Goal: Task Accomplishment & Management: Manage account settings

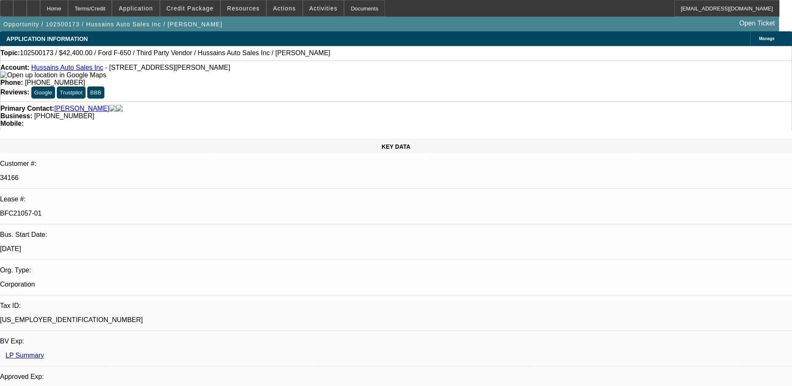
select select "0"
select select "6"
select select "0"
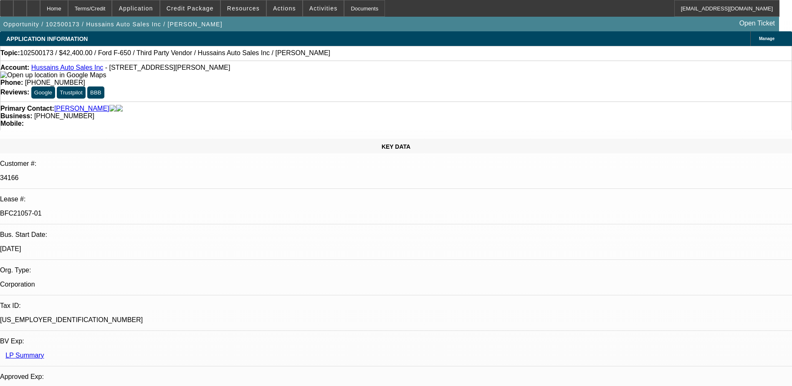
select select "0"
select select "6"
select select "0"
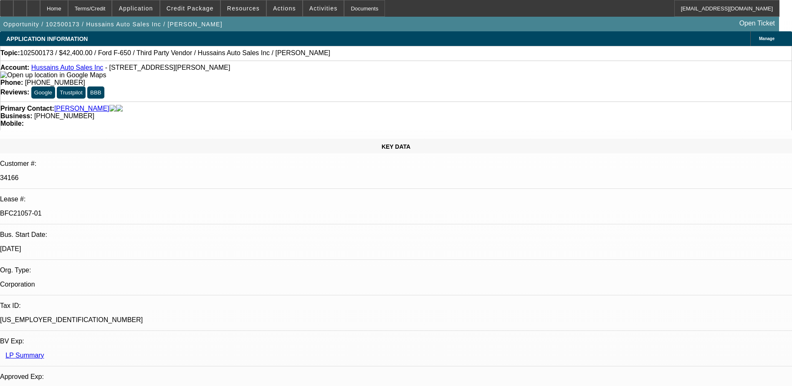
select select "0"
select select "6"
select select "0"
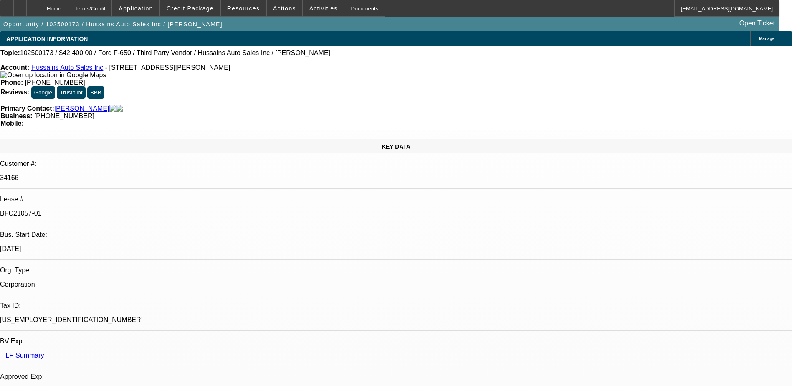
select select "6"
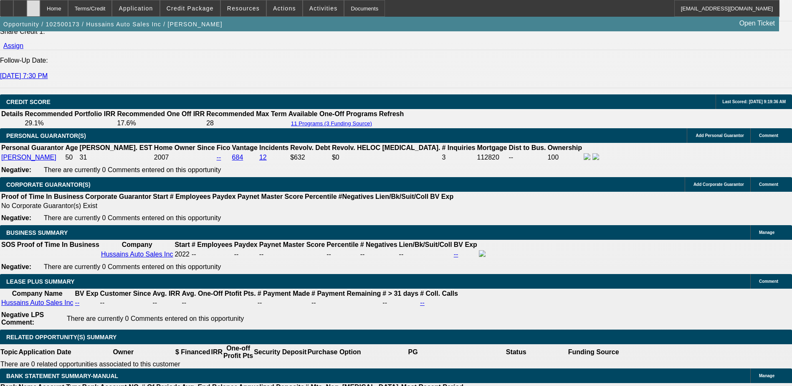
click at [33, 5] on icon at bounding box center [33, 5] width 0 height 0
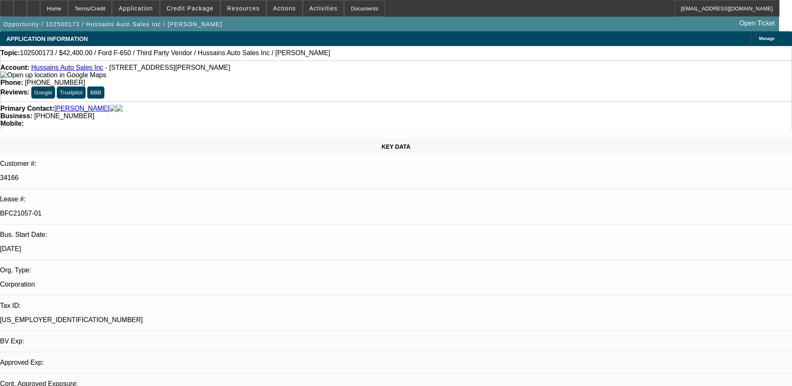
select select "0"
select select "6"
select select "0"
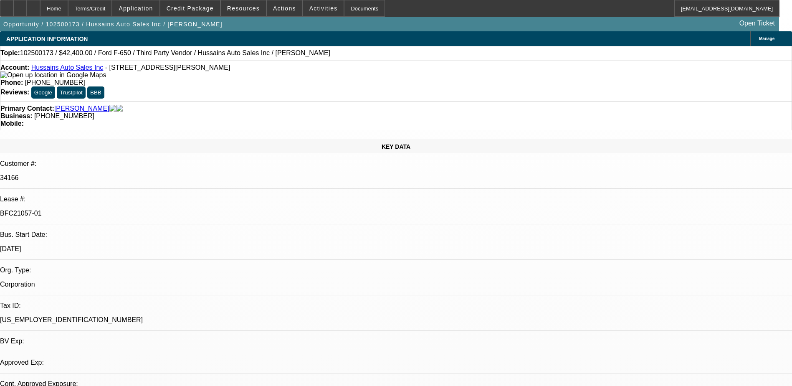
select select "0"
select select "6"
select select "0"
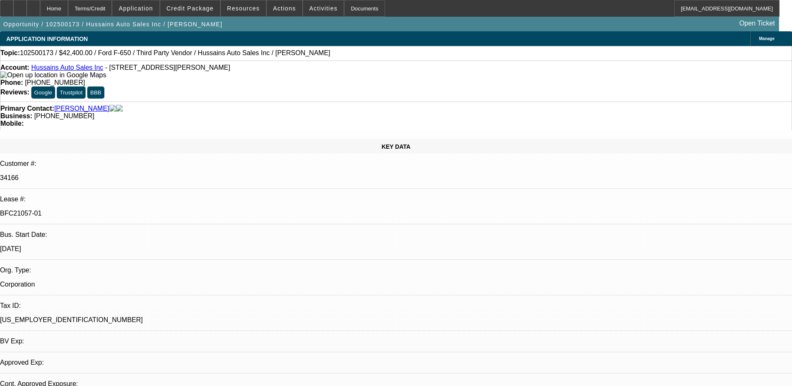
select select "0"
select select "6"
select select "0"
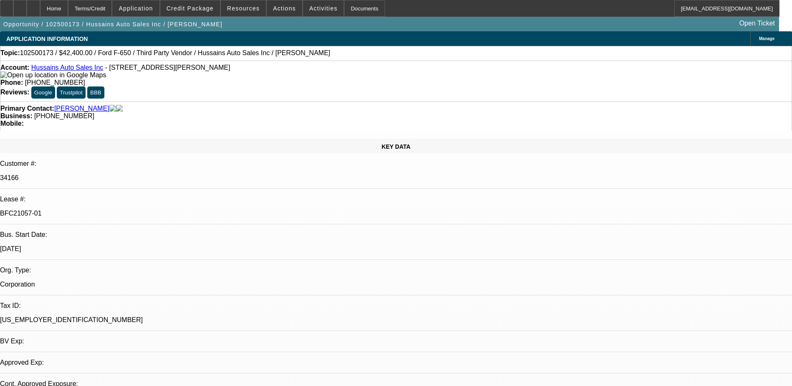
select select "6"
click at [183, 5] on span at bounding box center [190, 8] width 60 height 20
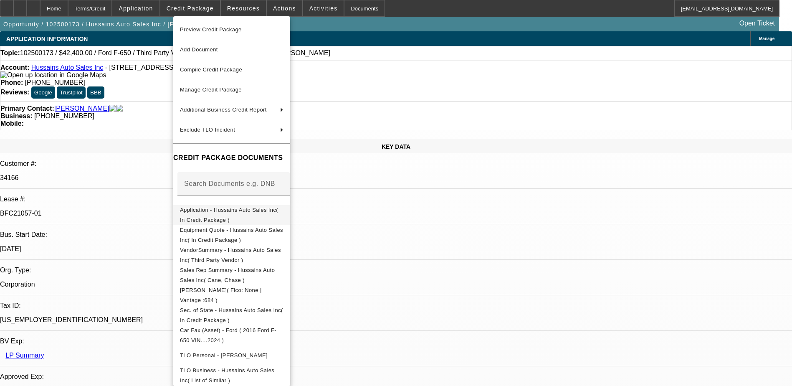
click at [218, 209] on span "Application - Hussains Auto Sales Inc( In Credit Package )" at bounding box center [229, 215] width 98 height 16
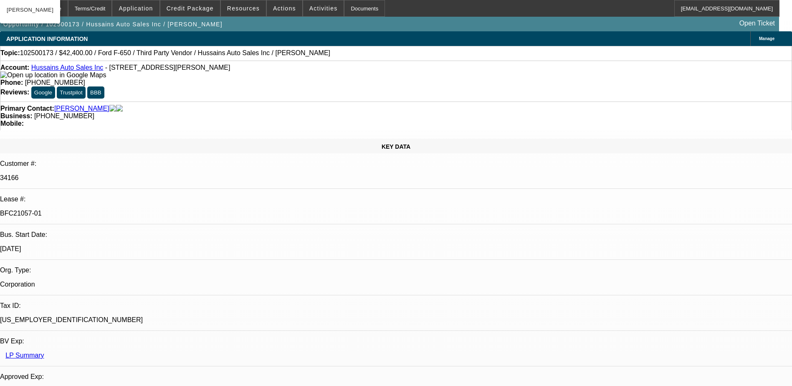
click at [192, 45] on div "APPLICATION INFORMATION Manage" at bounding box center [396, 38] width 792 height 15
click at [57, 13] on button "[PERSON_NAME]" at bounding box center [30, 10] width 60 height 20
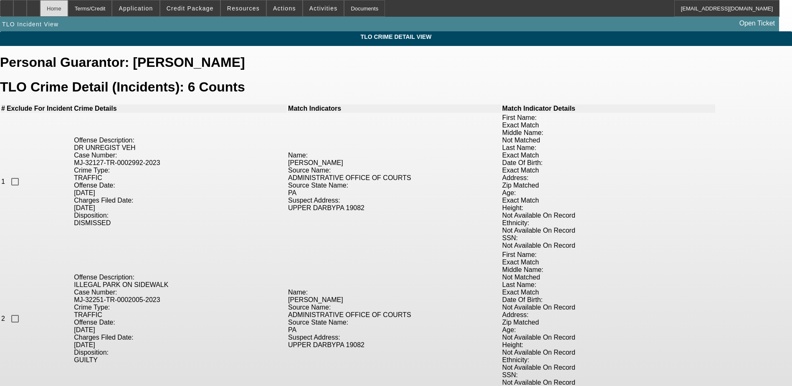
click at [68, 9] on div "Home" at bounding box center [54, 8] width 28 height 17
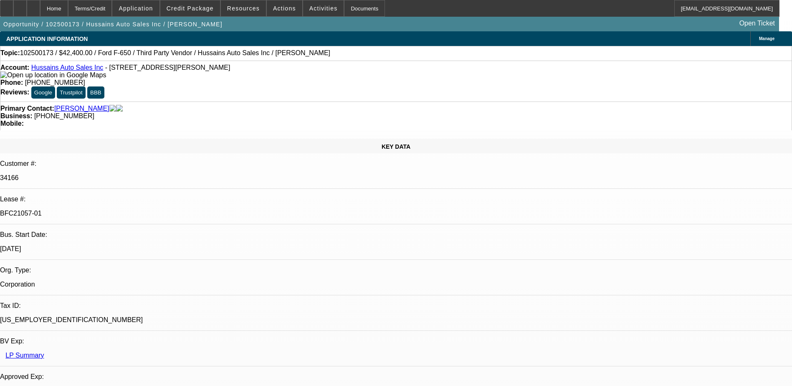
select select "0"
select select "6"
select select "0"
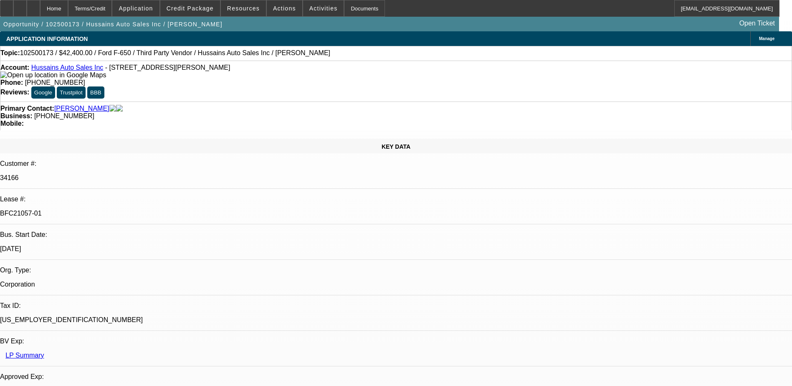
select select "0"
select select "6"
select select "0"
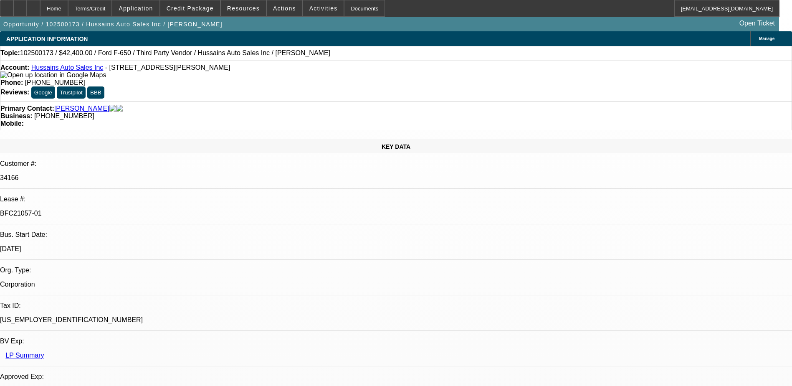
select select "0"
select select "6"
select select "0"
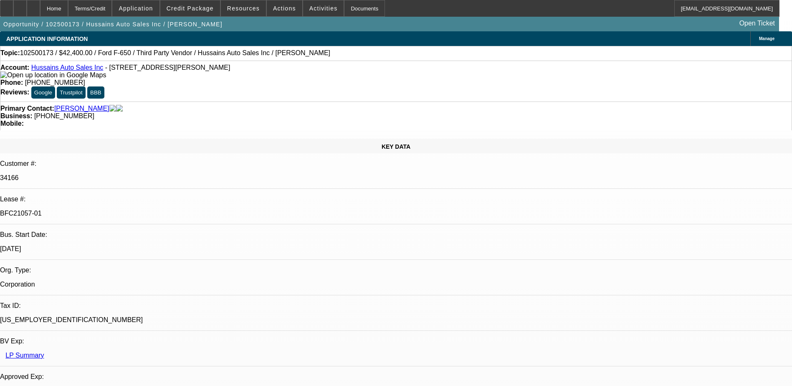
select select "6"
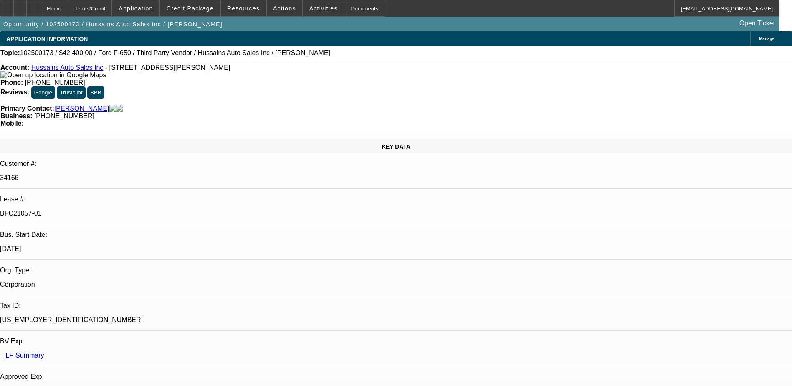
click at [150, 8] on span "Application" at bounding box center [136, 8] width 34 height 7
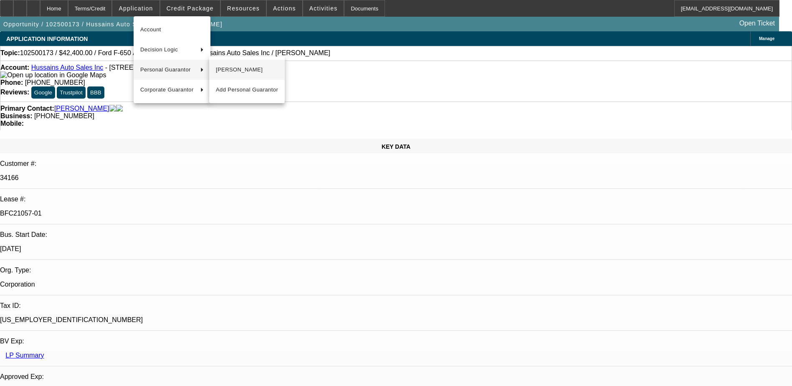
click at [235, 69] on span "[PERSON_NAME]" at bounding box center [247, 70] width 62 height 10
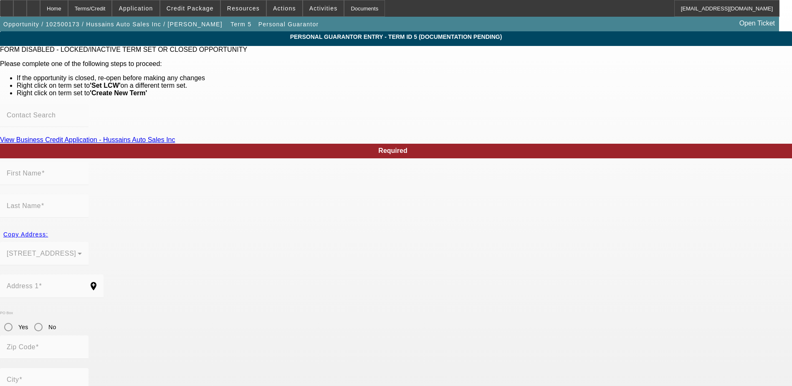
type input "Khurram"
type input "Hussain"
type input "7635 Parkview Rd"
radio input "true"
type input "19082"
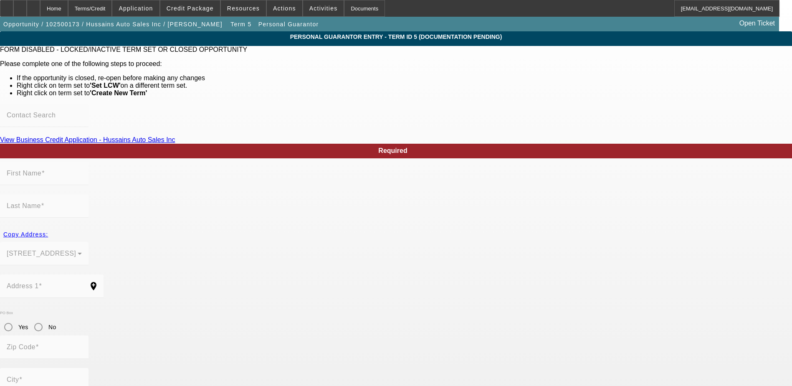
type input "Upper Darby"
type input "[PHONE_NUMBER]"
type input "100"
type input "175-82-3499"
type input "hussainautosale@gmail.com"
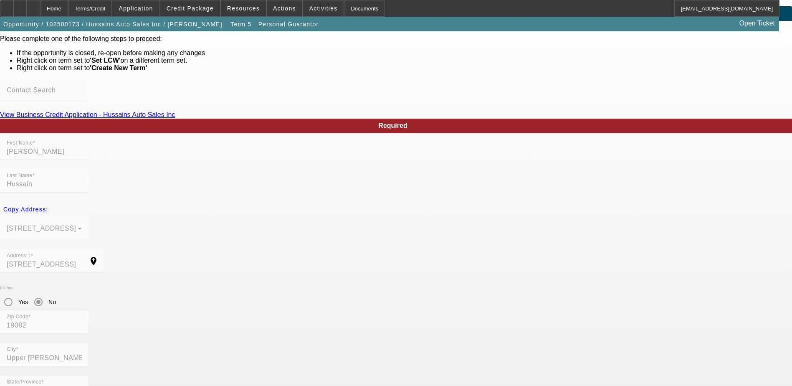
scroll to position [39, 0]
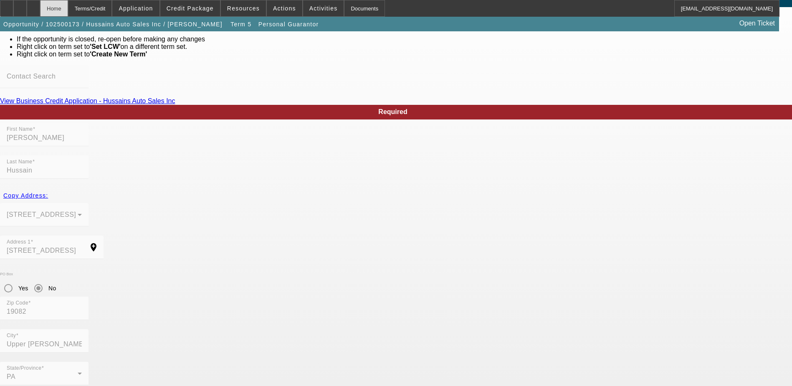
click at [68, 9] on div "Home" at bounding box center [54, 8] width 28 height 17
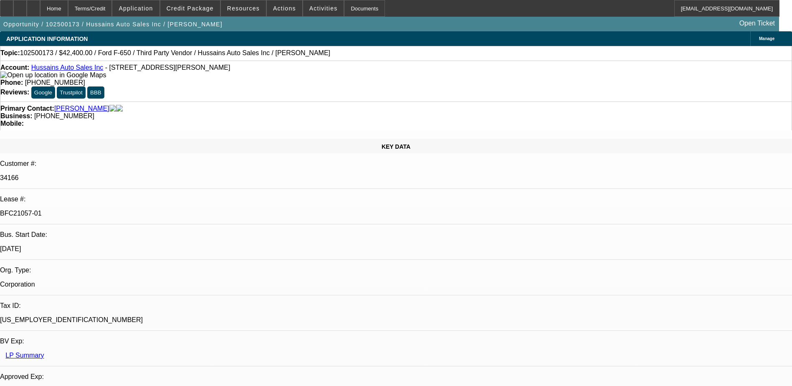
select select "0"
select select "6"
select select "0"
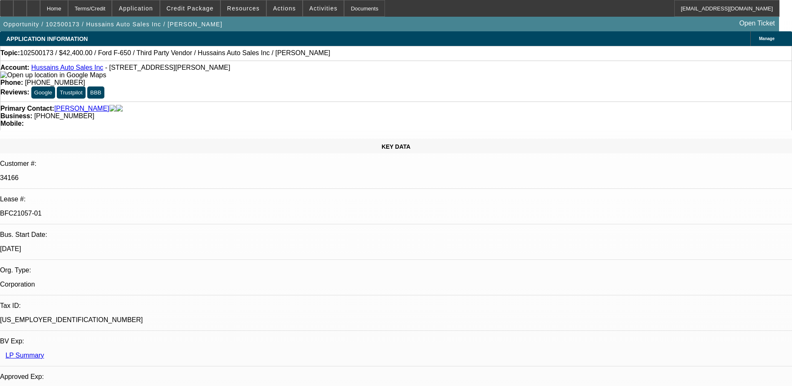
select select "0"
select select "6"
select select "0"
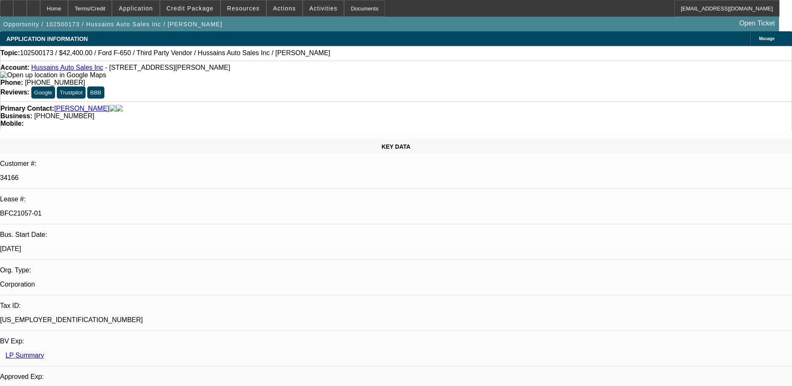
select select "0"
select select "6"
select select "0"
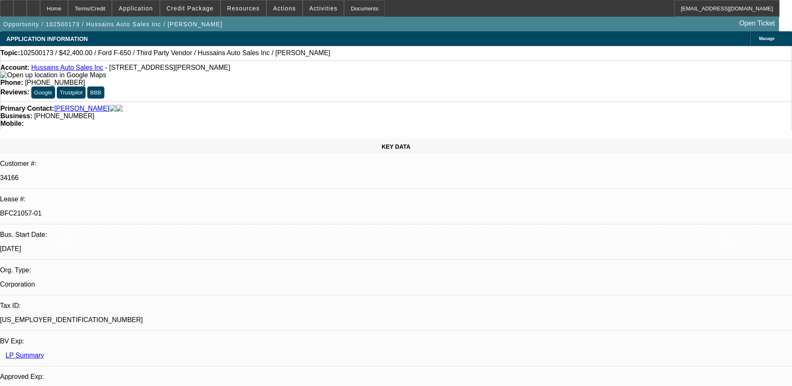
select select "6"
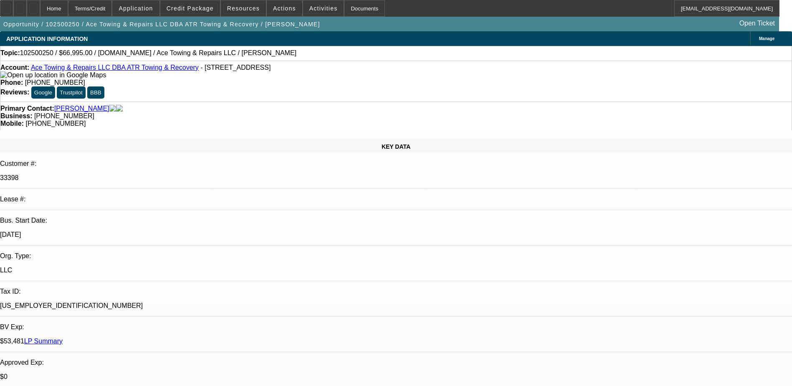
select select "0"
select select "2"
select select "0.1"
select select "4"
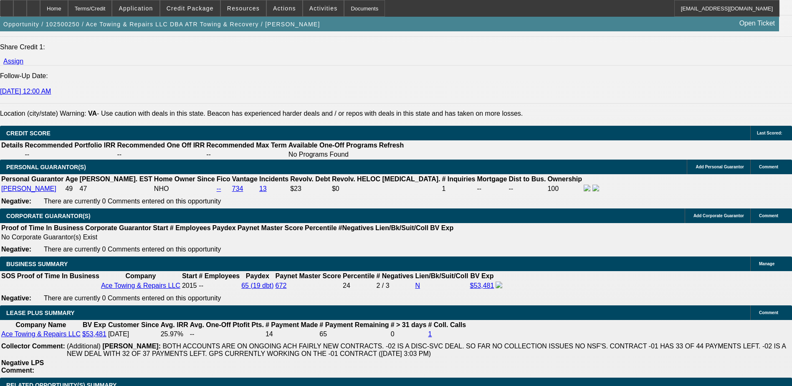
scroll to position [1114, 0]
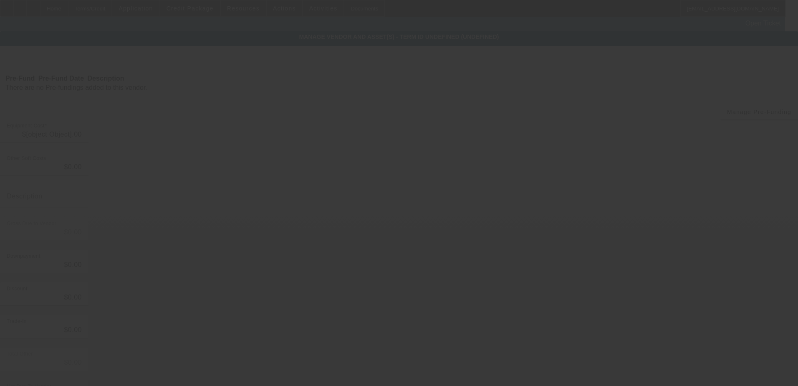
type input "$66,995.00"
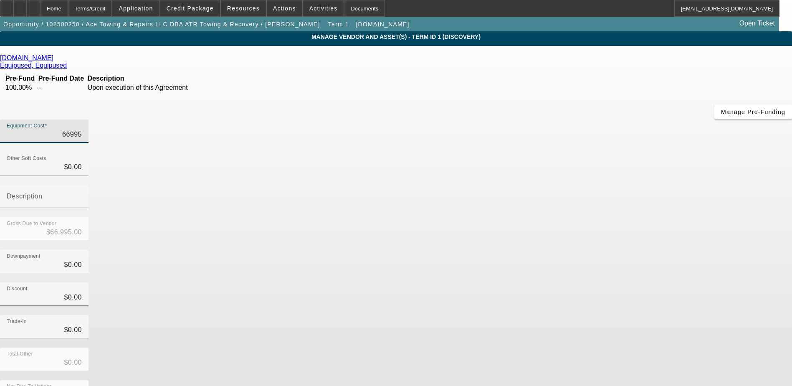
click at [82, 129] on input "66995" at bounding box center [44, 134] width 75 height 10
click at [88, 119] on div "Equipment Cost $66,995.00" at bounding box center [44, 130] width 88 height 23
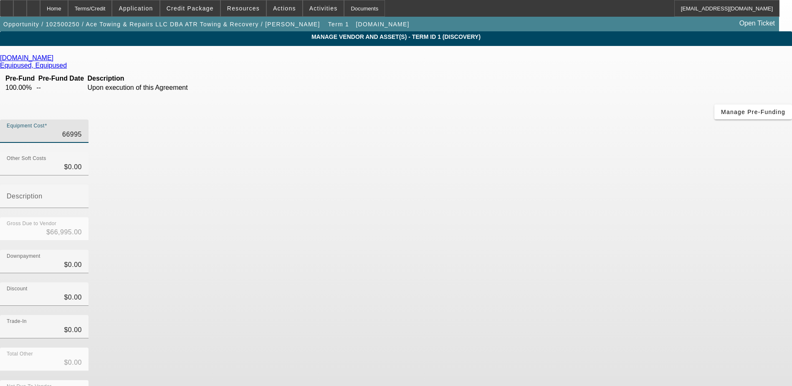
click at [82, 129] on input "66995" at bounding box center [44, 134] width 75 height 10
type input "1"
type input "$1.00"
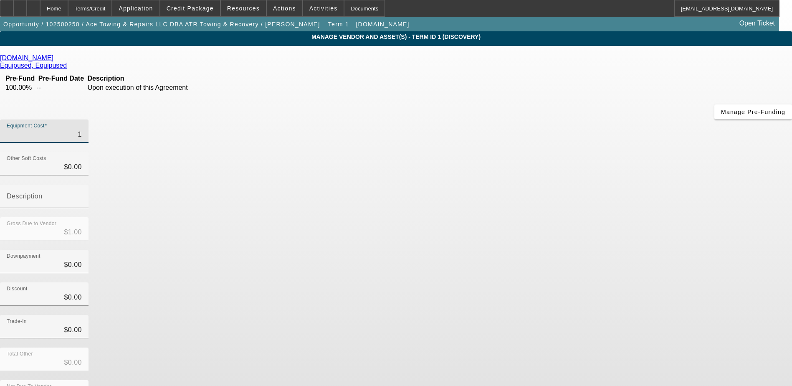
type input "10"
type input "$10.00"
type input "101"
type input "$101.00"
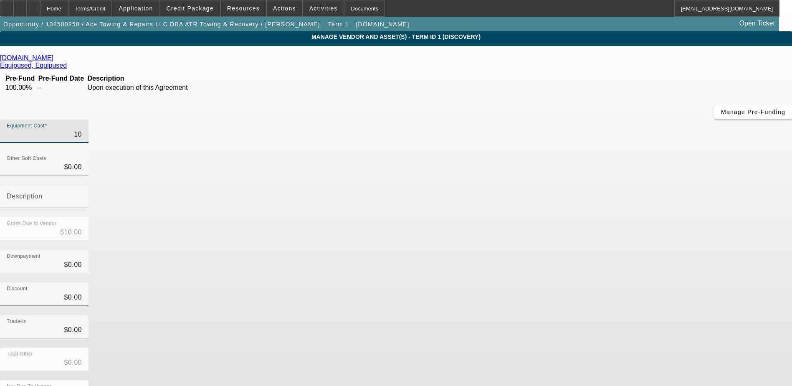
type input "$101.00"
type input "1019"
type input "$1,019.00"
type input "10199"
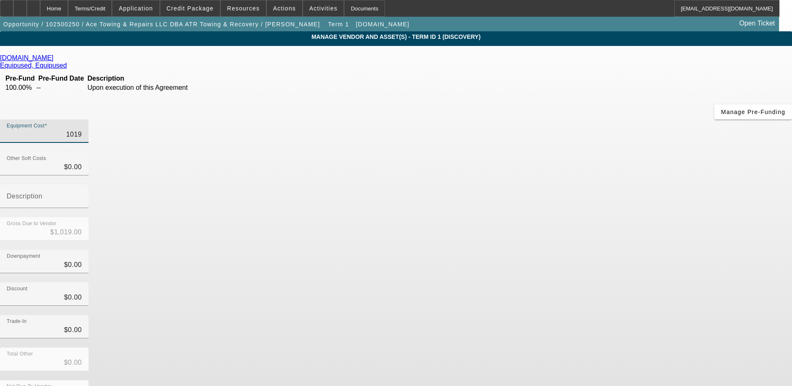
type input "$10,199.00"
type input "101995"
type input "$101,995.00"
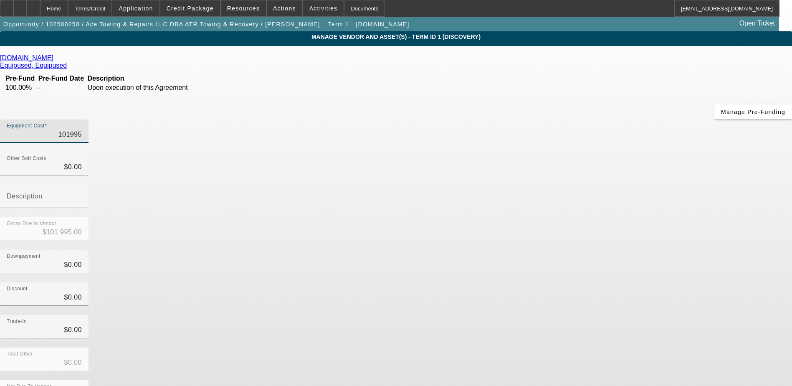
type input "10199"
type input "$10,199.00"
type input "101999"
type input "$101,999.00"
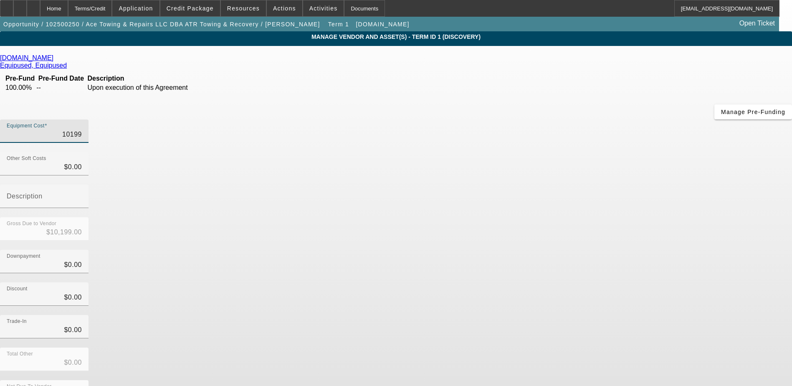
type input "$101,999.00"
click at [632, 282] on div "Discount $0.00" at bounding box center [396, 298] width 792 height 33
click at [82, 315] on div "Trade-In $0.00" at bounding box center [44, 326] width 75 height 23
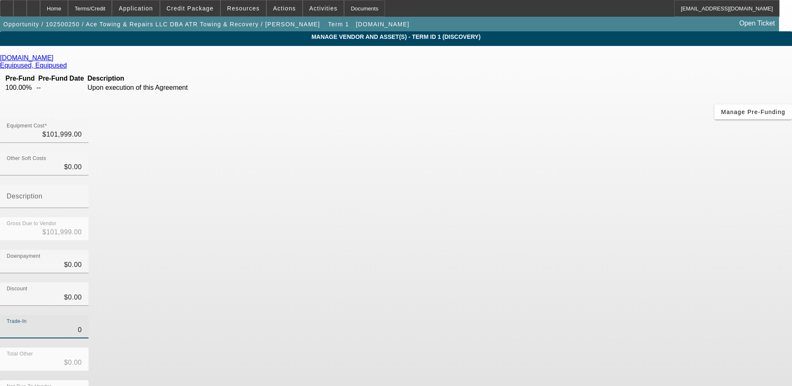
click at [82, 325] on input "0" at bounding box center [44, 330] width 75 height 10
type input "4"
type input "$4.00"
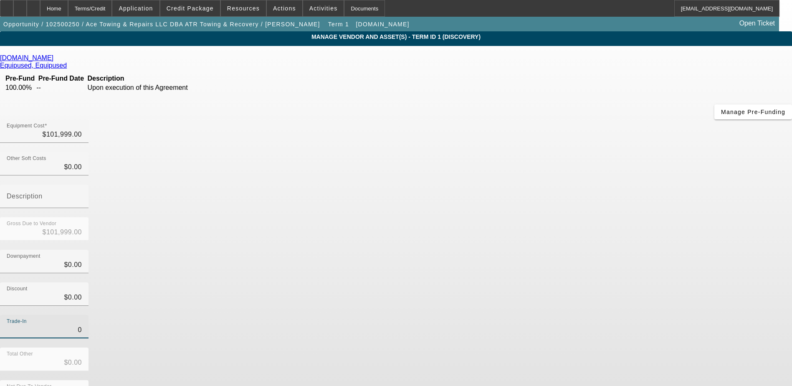
type input "$101,995.00"
type input "40"
type input "$40.00"
type input "$101,959.00"
type input "400"
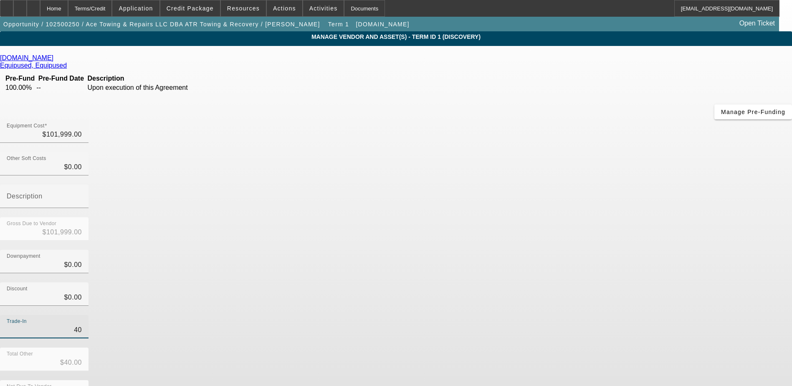
type input "$400.00"
type input "$101,599.00"
type input "4000"
type input "$4,000.00"
type input "$97,999.00"
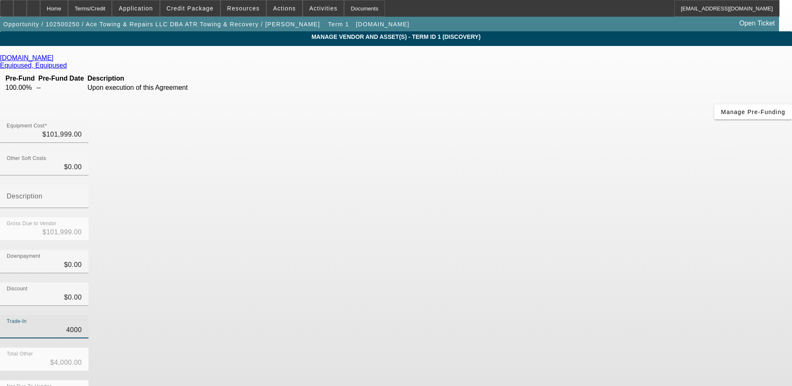
type input "40000"
type input "$40,000.00"
type input "$61,999.00"
type input "$40,000.00"
click at [565, 282] on div "Discount $0.00" at bounding box center [396, 298] width 792 height 33
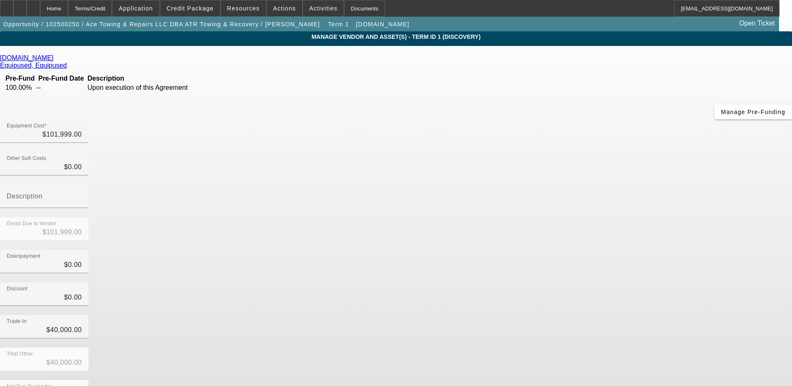
scroll to position [3, 0]
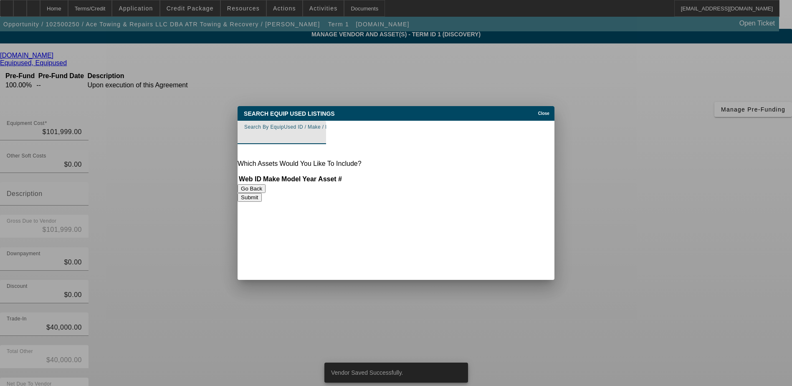
click at [540, 114] on span "Close" at bounding box center [543, 113] width 11 height 5
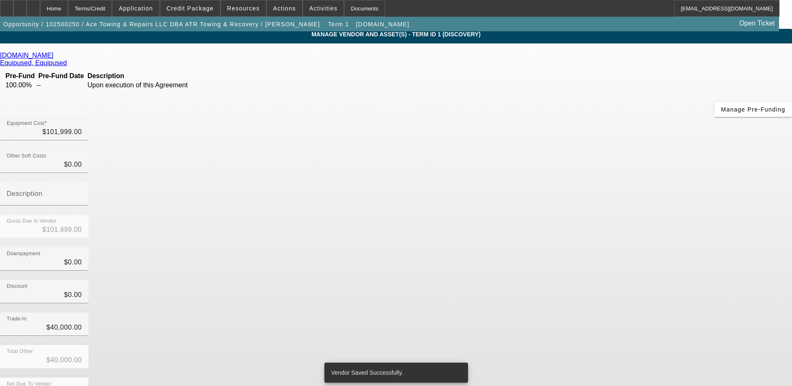
scroll to position [3, 0]
click at [56, 59] on icon at bounding box center [56, 55] width 0 height 7
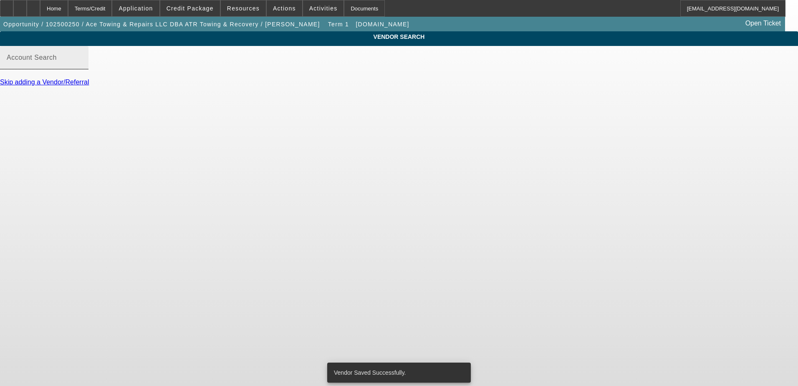
click at [82, 66] on input "Account Search" at bounding box center [44, 61] width 75 height 10
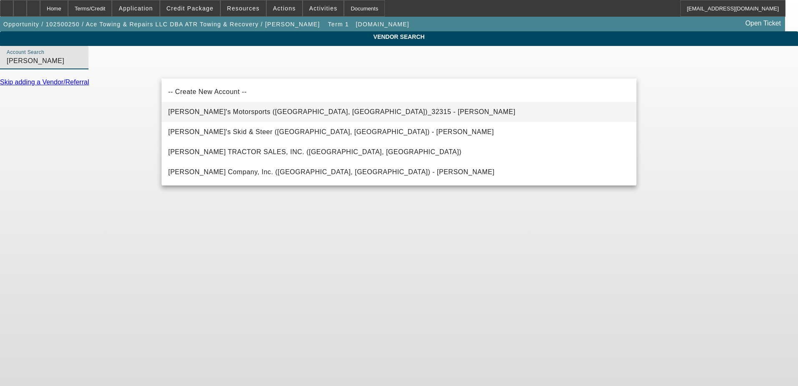
click at [252, 107] on span "Nick's Motorsports (Rocky Mount, NC)_32315 - Vester, Nicholas" at bounding box center [341, 112] width 347 height 10
type input "Nick's Motorsports (Rocky Mount, NC)_32315 - Vester, Nicholas"
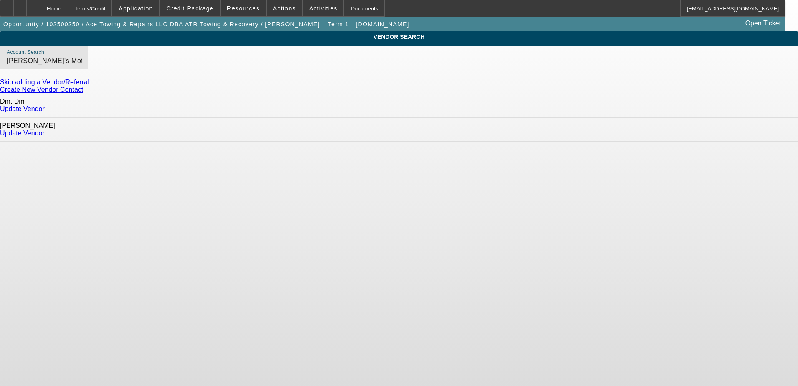
click at [45, 129] on link "Update Vendor" at bounding box center [22, 132] width 45 height 7
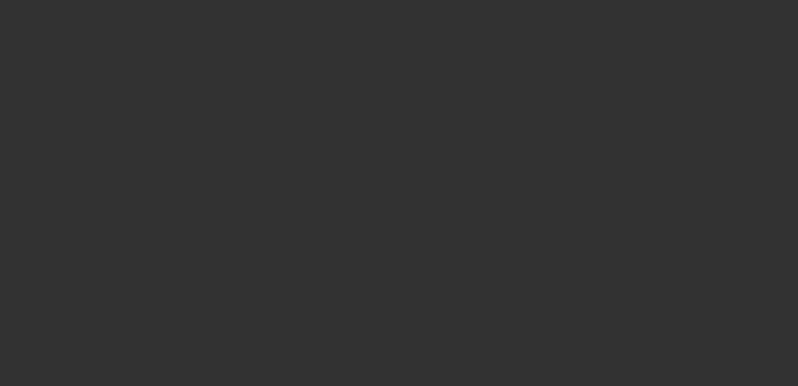
type input "$101,999.00"
type input "$40,000.00"
type input "$61,999.00"
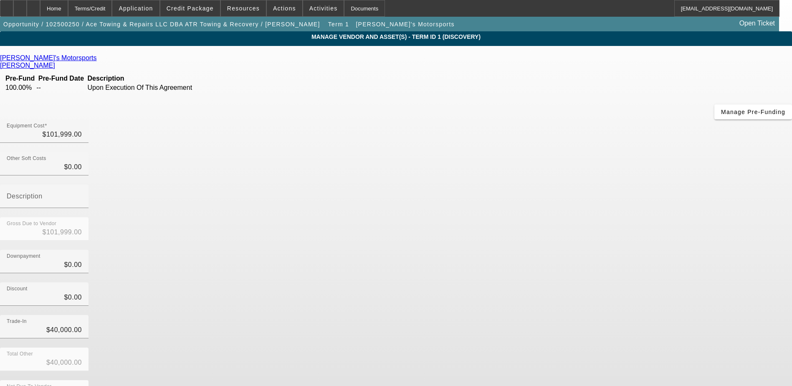
scroll to position [3, 0]
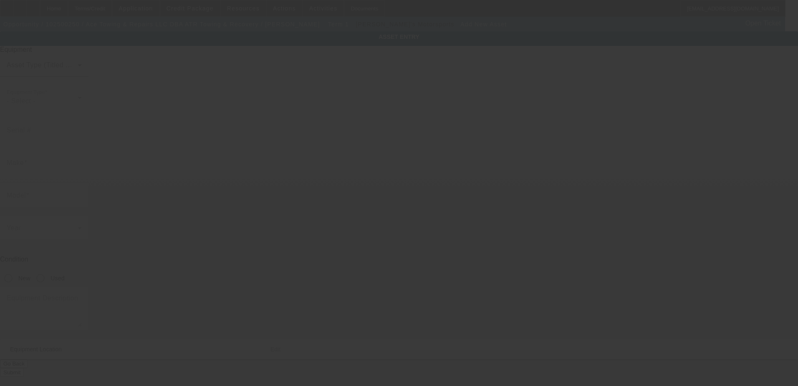
type input "3420 Roxbury Rd"
type input "Charles City"
type input "23030"
type input "Charles City"
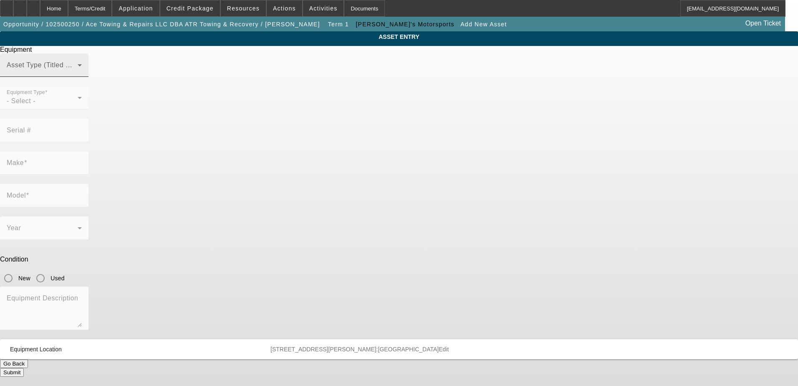
click at [78, 73] on span at bounding box center [42, 68] width 71 height 10
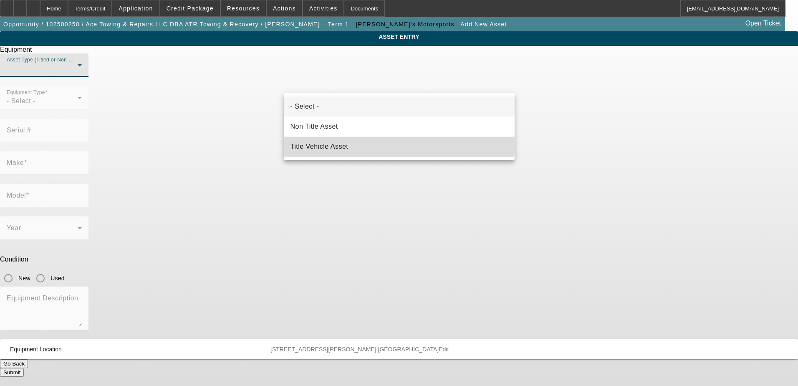
click at [341, 145] on span "Title Vehicle Asset" at bounding box center [319, 146] width 58 height 10
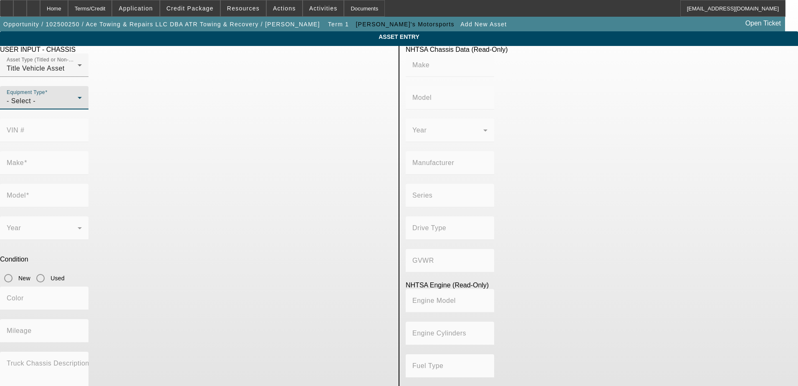
click at [78, 106] on div "- Select -" at bounding box center [42, 101] width 71 height 10
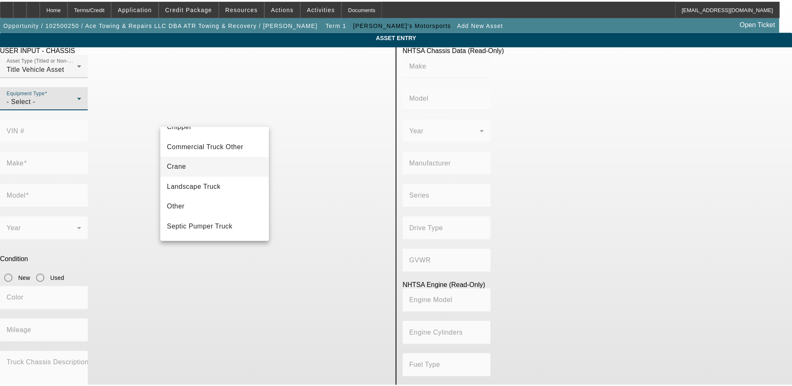
scroll to position [92, 0]
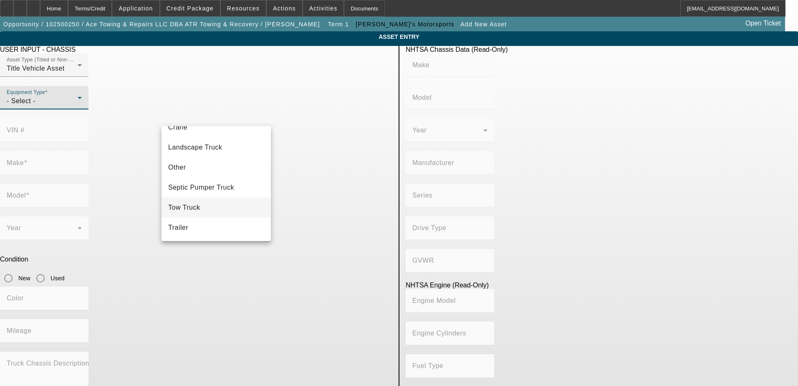
click at [193, 207] on span "Tow Truck" at bounding box center [184, 207] width 32 height 10
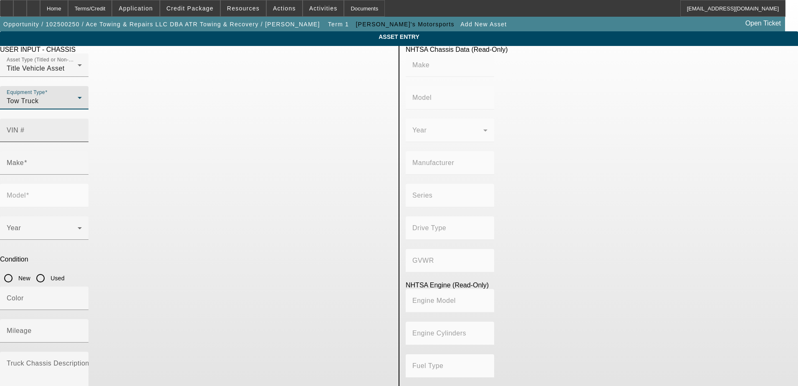
click at [25, 126] on mat-label "VIN #" at bounding box center [16, 129] width 18 height 7
click at [82, 129] on input "VIN #" at bounding box center [44, 134] width 75 height 10
paste input "2NPKHM6X1PM821014"
type input "2NPKHM6X1PM821014"
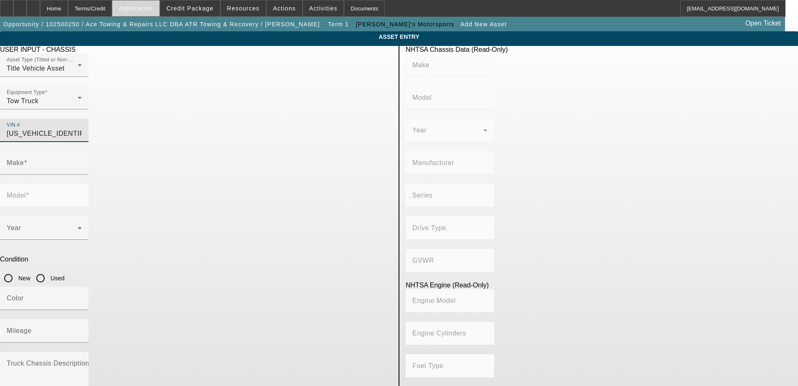
type input "PETERBILT"
type input "536"
type input "PETERBILT MOTORS COMPANY"
type input "4x2"
type input "Class 6: 19,501 - 26,000 lb (8,845 - 11,794 kg)"
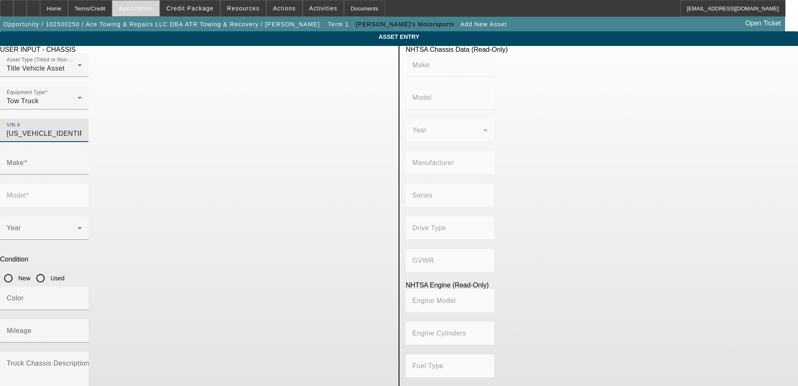
type input "PX-6/PX-7"
type input "PETERBILT"
type input "536"
type input "2NPKHM6X1PM821014"
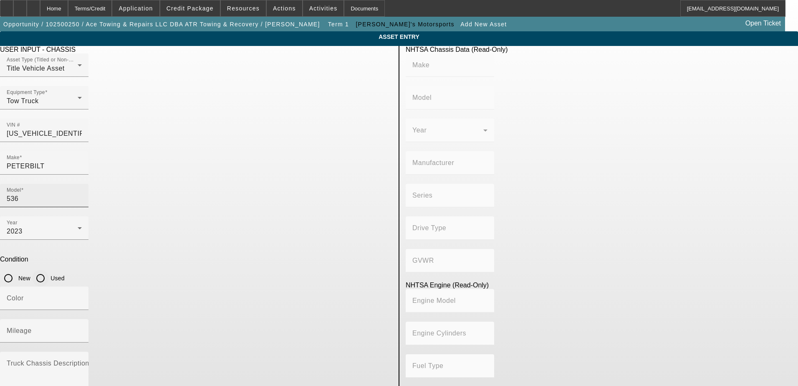
drag, startPoint x: 323, startPoint y: 189, endPoint x: 326, endPoint y: 152, distance: 37.3
click at [49, 270] on input "Used" at bounding box center [40, 278] width 17 height 17
radio input "true"
type input "PETERBILT"
type input "536"
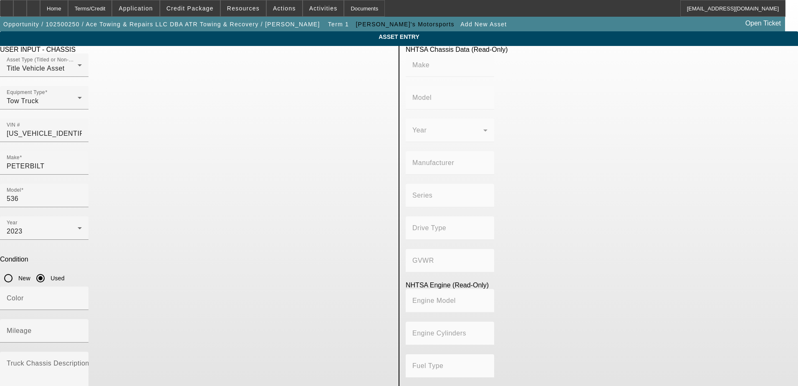
type input "PETERBILT MOTORS COMPANY"
type input "4x2"
type input "Class 6: 19,501 - 26,000 lb (8,845 - 11,794 kg)"
type input "PX-6/PX-7"
click at [32, 327] on mat-label "Mileage" at bounding box center [19, 330] width 25 height 7
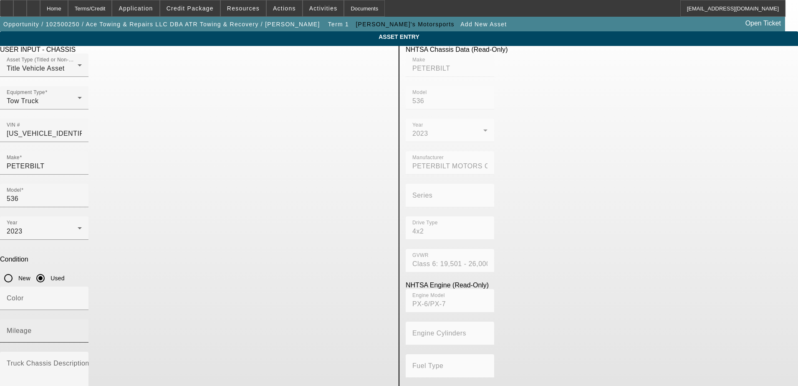
click at [82, 329] on input "Mileage" at bounding box center [44, 334] width 75 height 10
type input "106420"
click at [82, 296] on input "Color" at bounding box center [44, 301] width 75 height 10
type input "white"
type textarea "rollback"
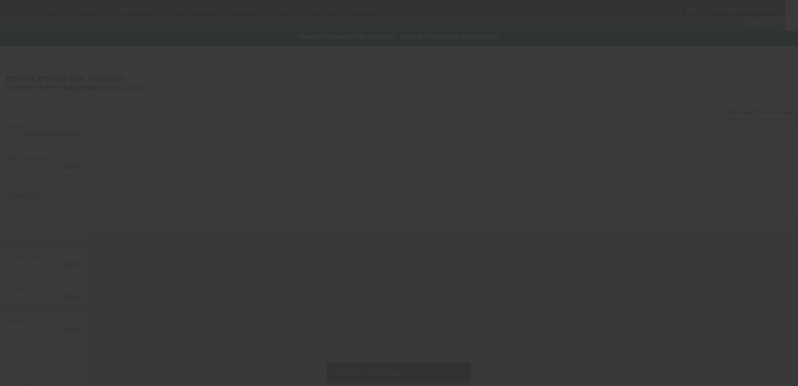
type input "$101,999.00"
type input "$40,000.00"
type input "$61,999.00"
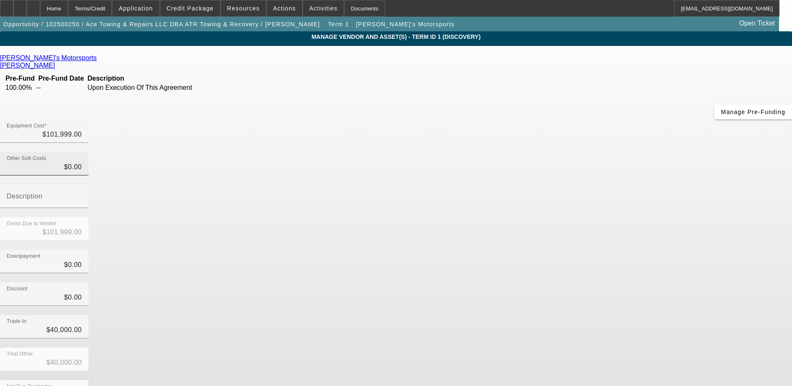
scroll to position [6, 0]
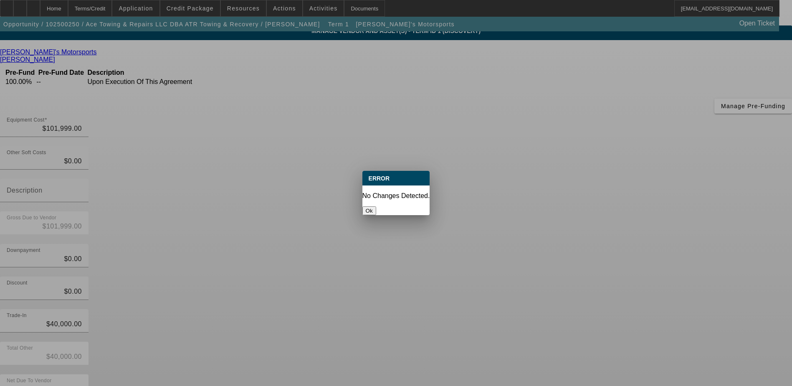
click at [376, 206] on button "Ok" at bounding box center [369, 210] width 14 height 9
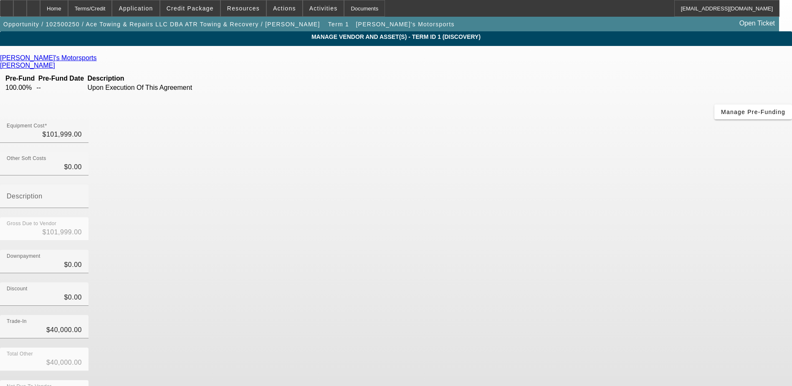
scroll to position [6, 0]
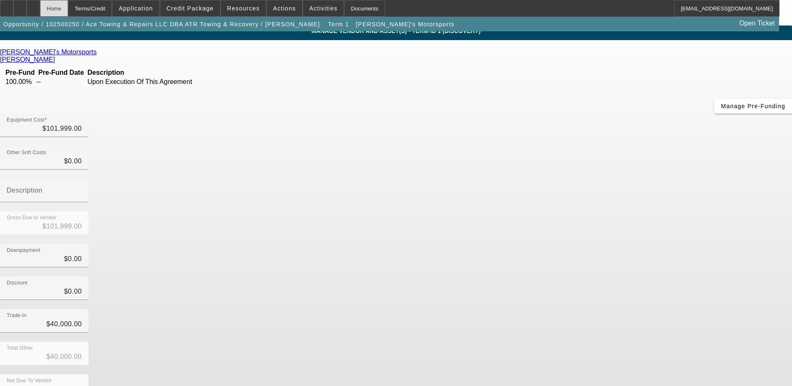
click at [68, 6] on div "Home" at bounding box center [54, 8] width 28 height 17
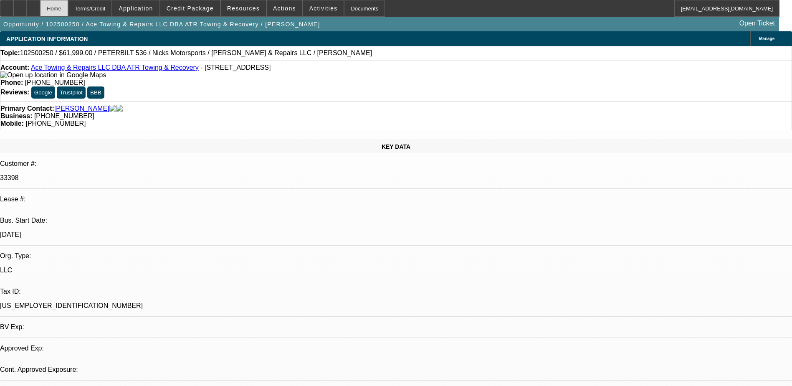
select select "0"
select select "2"
select select "0.1"
select select "4"
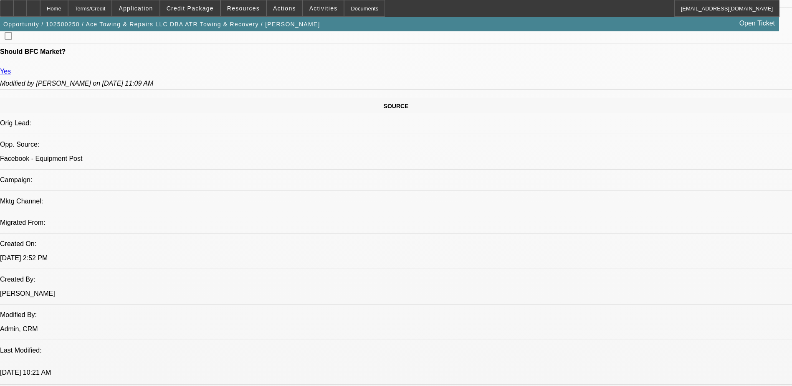
scroll to position [584, 0]
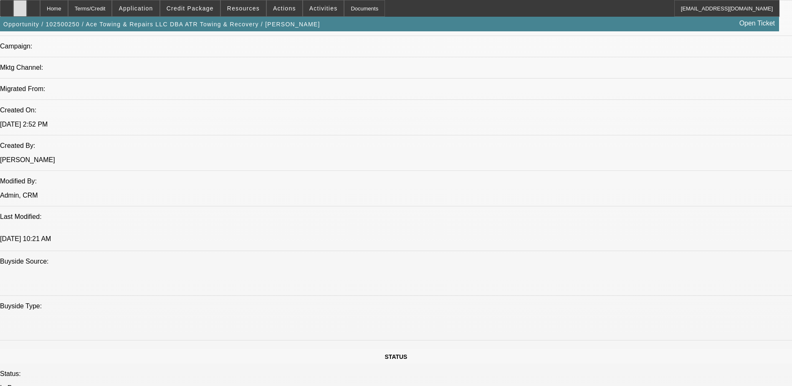
click at [20, 5] on icon at bounding box center [20, 5] width 0 height 0
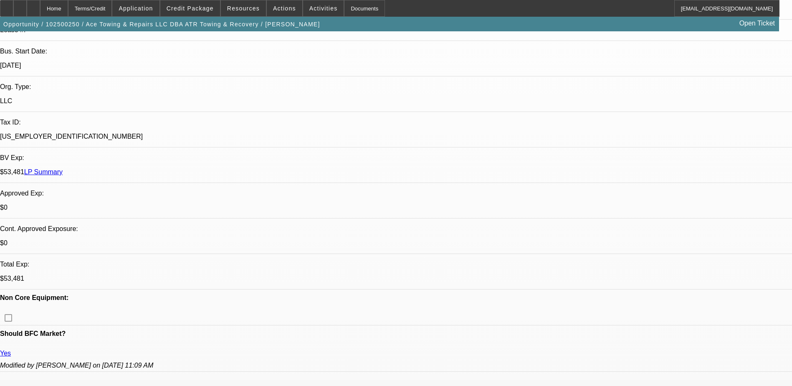
scroll to position [0, 0]
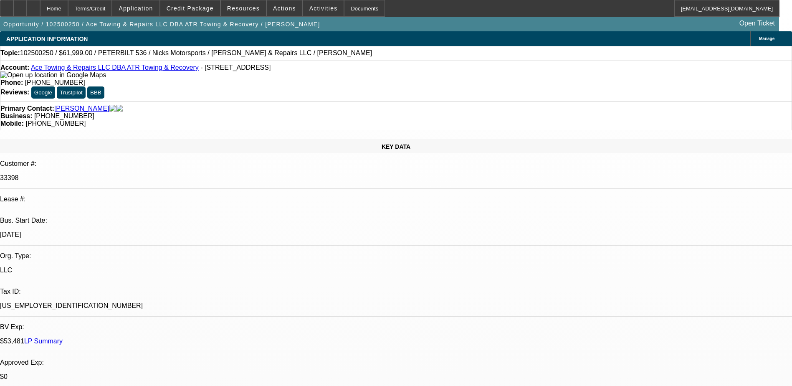
click at [81, 71] on link "Ace Towing & Repairs LLC DBA ATR Towing & Recovery" at bounding box center [115, 67] width 168 height 7
drag, startPoint x: 327, startPoint y: 72, endPoint x: 290, endPoint y: 72, distance: 36.7
click at [290, 79] on div "Phone: (804) 212-5859" at bounding box center [395, 83] width 791 height 8
drag, startPoint x: 290, startPoint y: 72, endPoint x: 294, endPoint y: 69, distance: 4.9
copy span "(804) 212-5859"
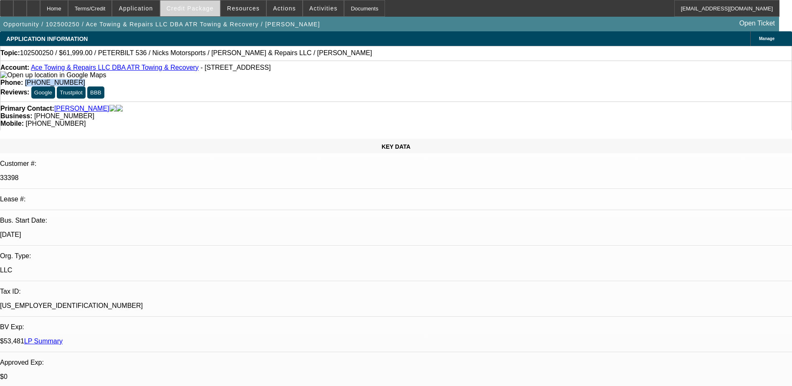
click at [184, 5] on span "Credit Package" at bounding box center [190, 8] width 47 height 7
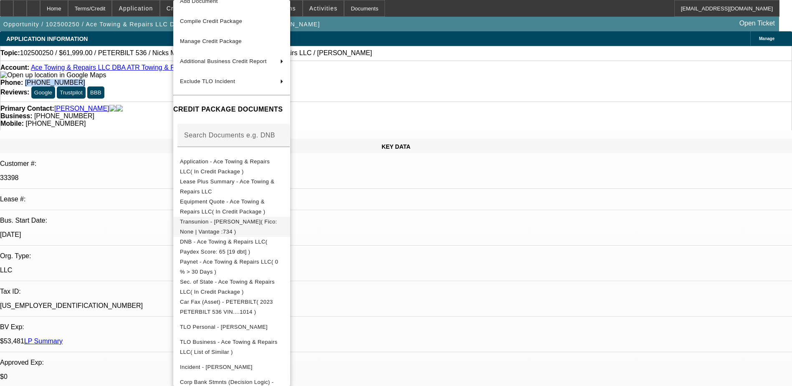
scroll to position [48, 0]
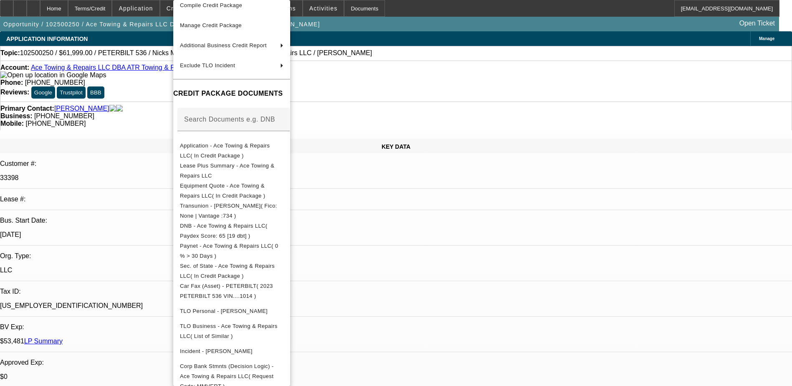
click at [432, 258] on div at bounding box center [396, 193] width 792 height 386
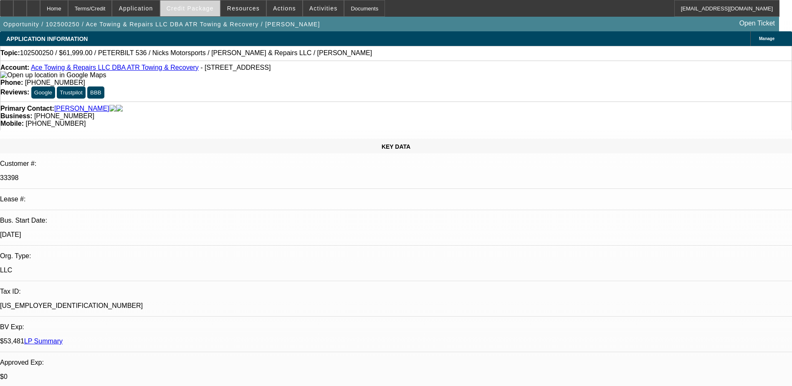
click at [193, 8] on span "Credit Package" at bounding box center [190, 8] width 47 height 7
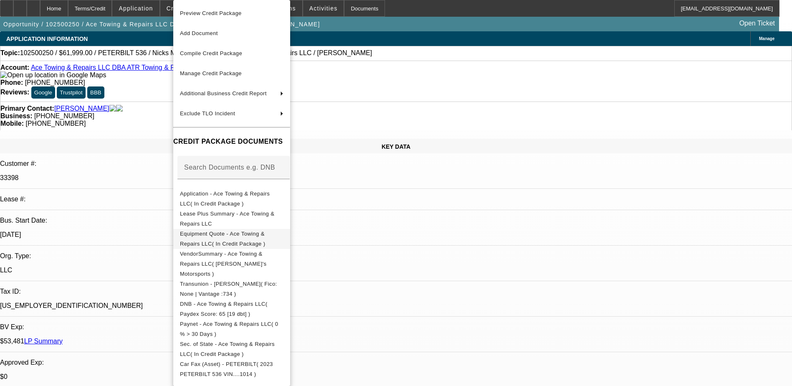
click at [235, 241] on button "Equipment Quote - Ace Towing & Repairs LLC( In Credit Package )" at bounding box center [231, 239] width 117 height 20
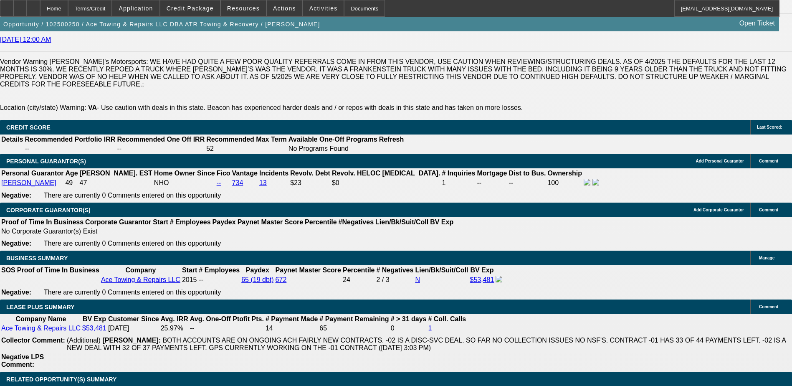
scroll to position [1461, 0]
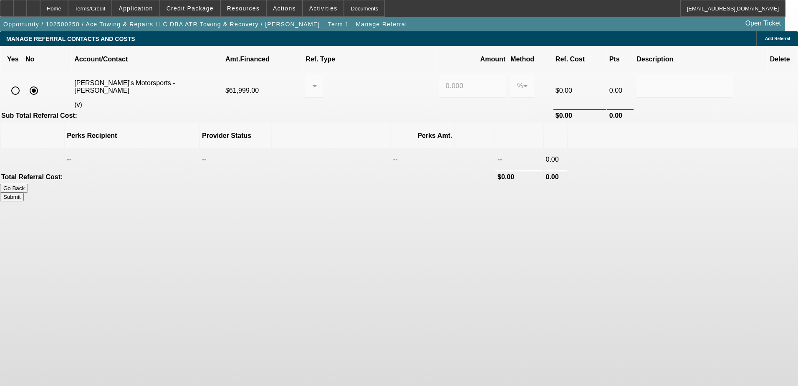
click at [323, 77] on mat-form-field at bounding box center [314, 90] width 18 height 33
click at [323, 74] on mat-form-field at bounding box center [314, 90] width 18 height 33
click at [24, 82] on input "radio" at bounding box center [15, 90] width 17 height 17
radio input "true"
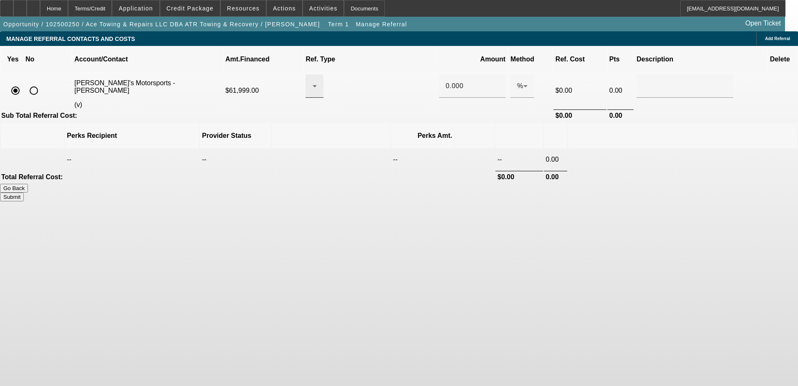
click at [313, 81] on div at bounding box center [312, 86] width 0 height 10
click at [370, 119] on span "Pay vendor COMPANY" at bounding box center [380, 118] width 68 height 20
drag, startPoint x: 447, startPoint y: 74, endPoint x: 435, endPoint y: 74, distance: 12.1
click at [446, 81] on input "0.000" at bounding box center [472, 86] width 53 height 10
click at [362, 208] on body "Home Terms/Credit Application Credit Package Resources Actions Activities Docum…" at bounding box center [399, 193] width 798 height 386
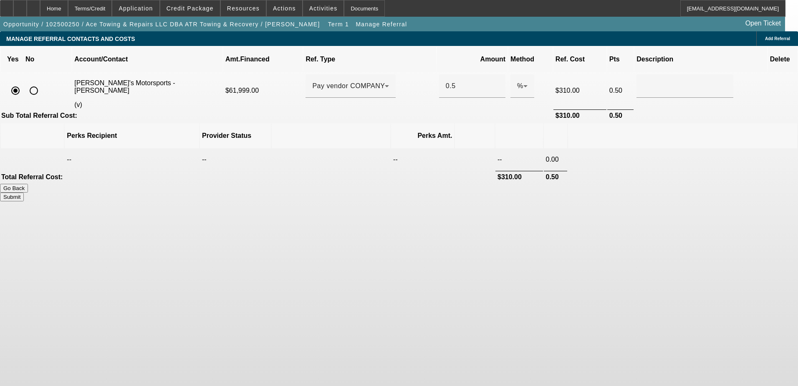
click at [24, 192] on button "Submit" at bounding box center [12, 196] width 24 height 9
type input "0.500"
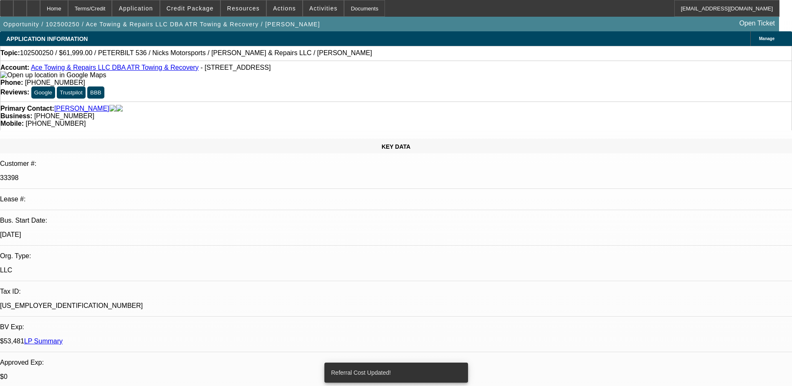
select select "0"
select select "2"
select select "0.1"
select select "4"
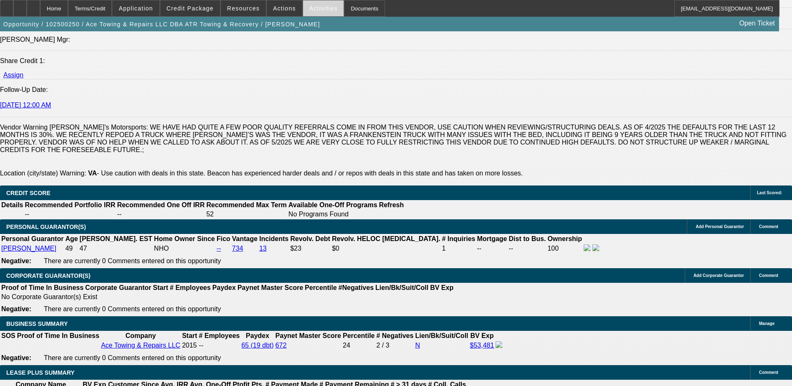
scroll to position [960, 0]
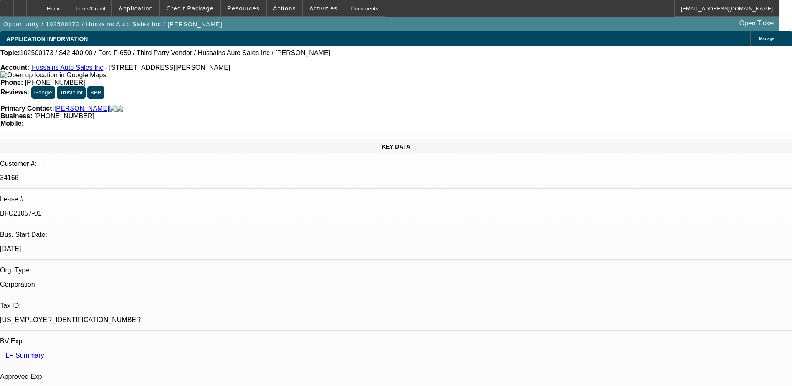
select select "0"
select select "6"
select select "0"
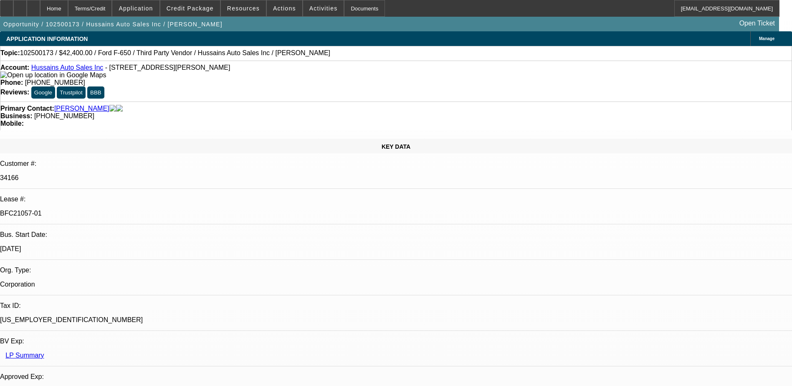
select select "0"
select select "6"
select select "0"
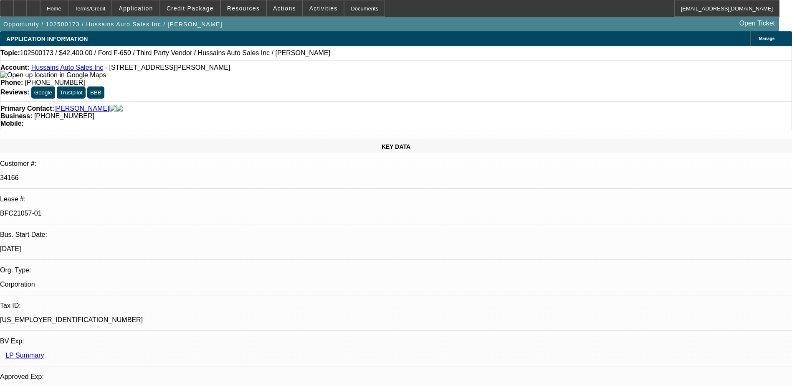
select select "0"
select select "6"
select select "0"
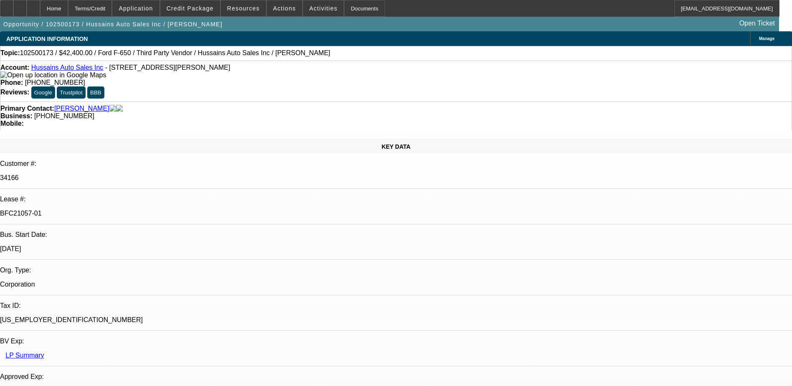
select select "6"
